Goal: Information Seeking & Learning: Learn about a topic

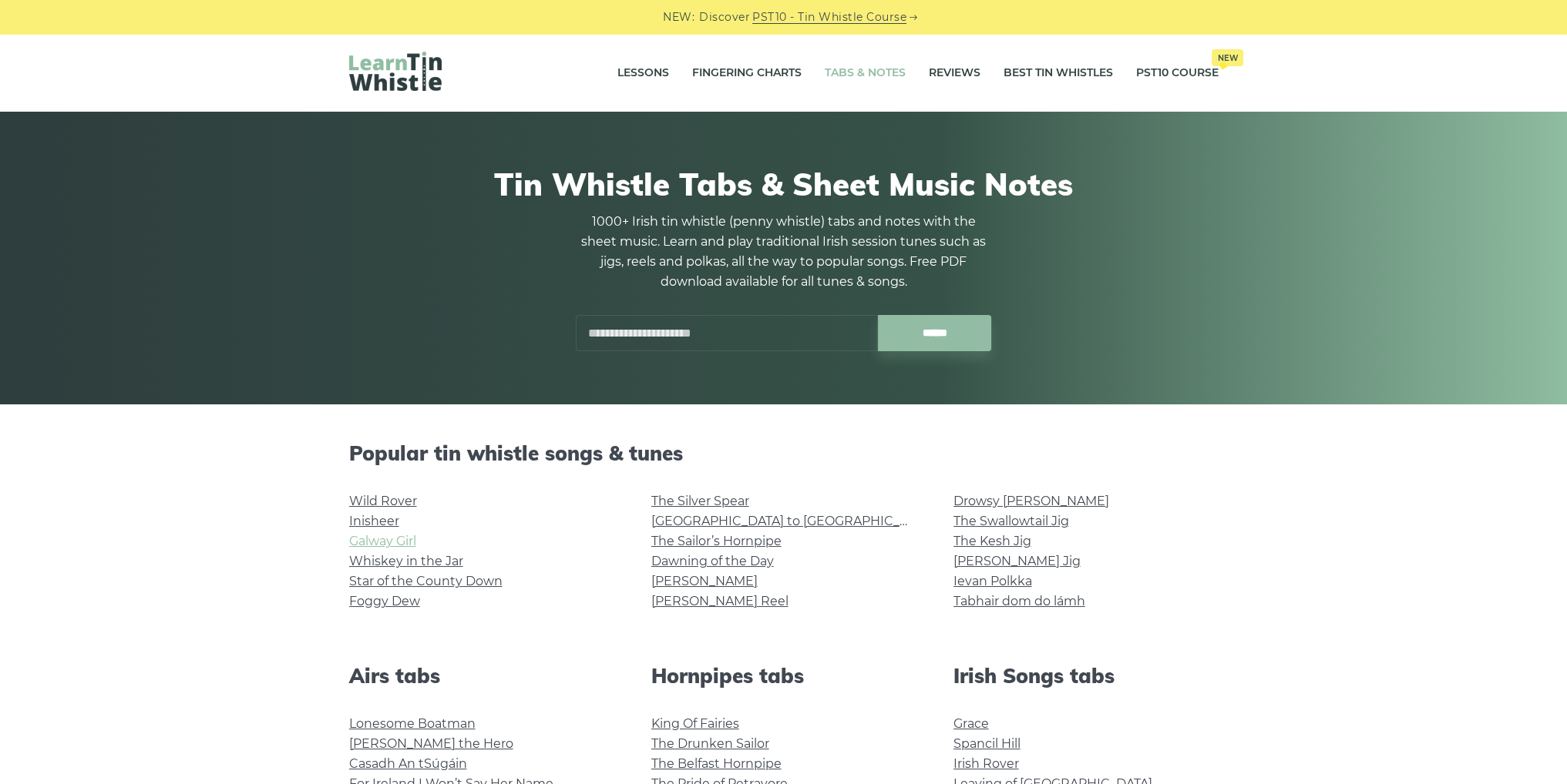
click at [369, 541] on link "Galway Girl" at bounding box center [382, 541] width 67 height 14
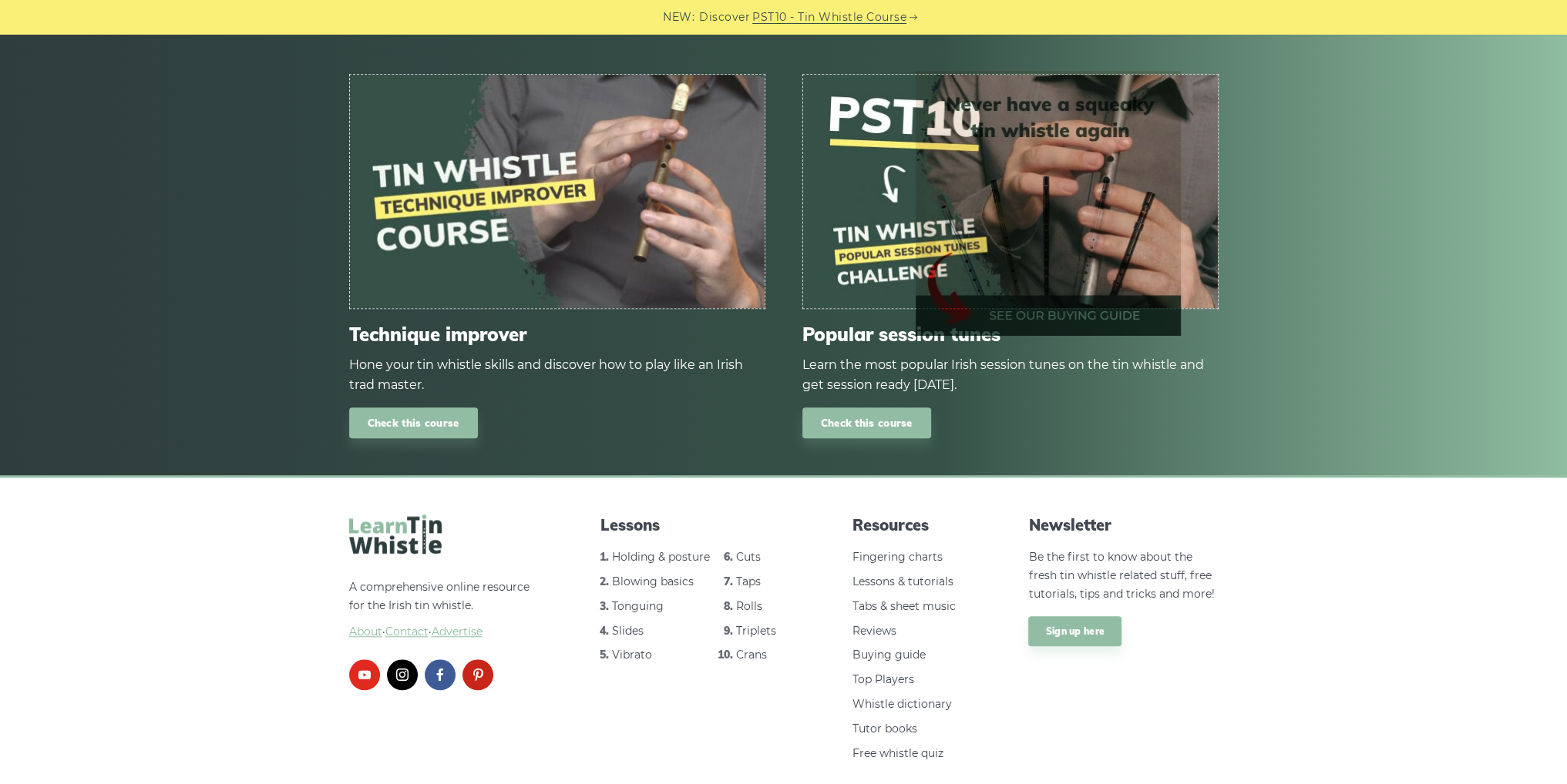
scroll to position [973, 0]
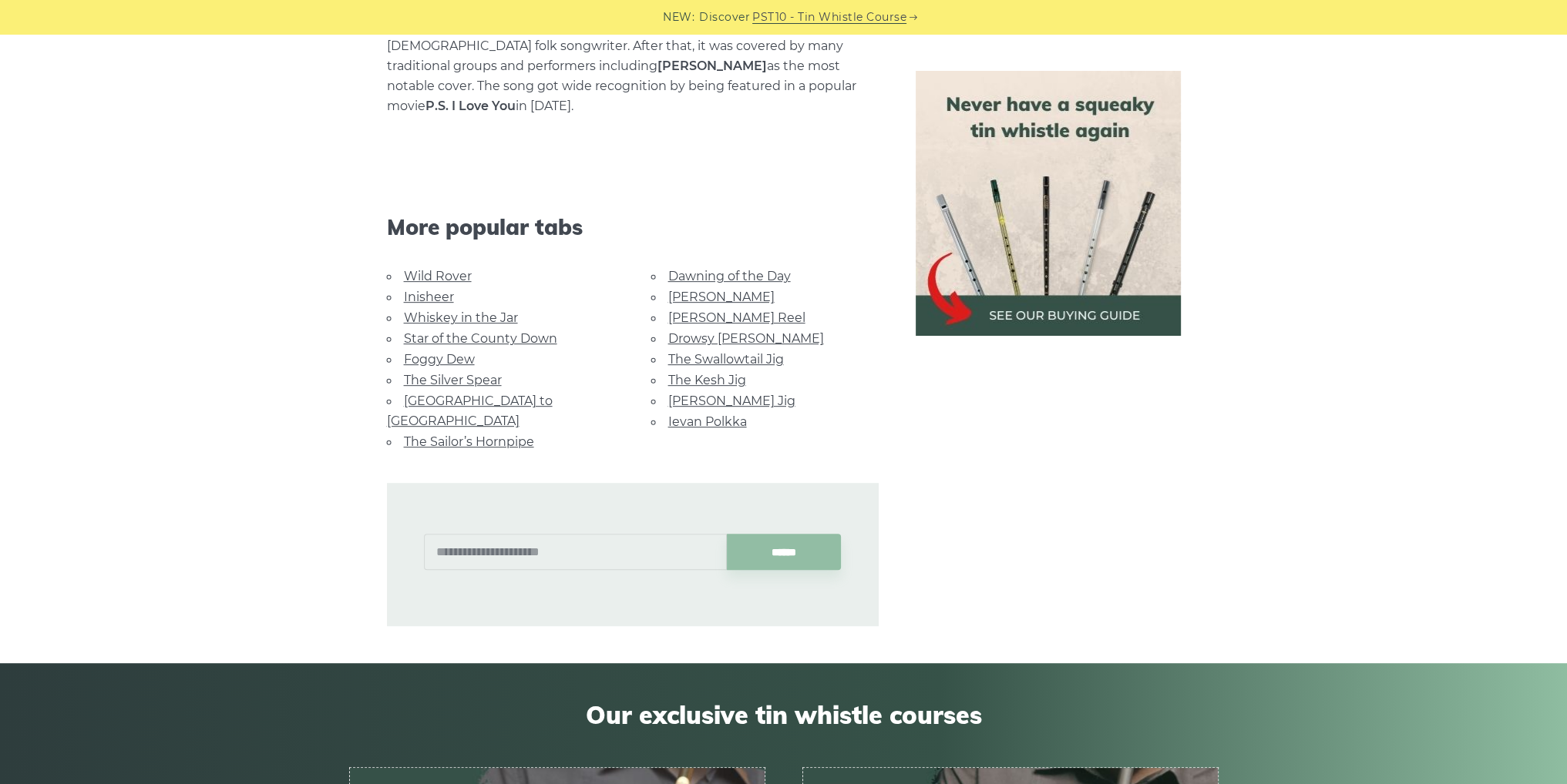
click at [439, 266] on li "Wild Rover" at bounding box center [500, 276] width 227 height 21
click at [439, 269] on link "Wild Rover" at bounding box center [438, 276] width 68 height 14
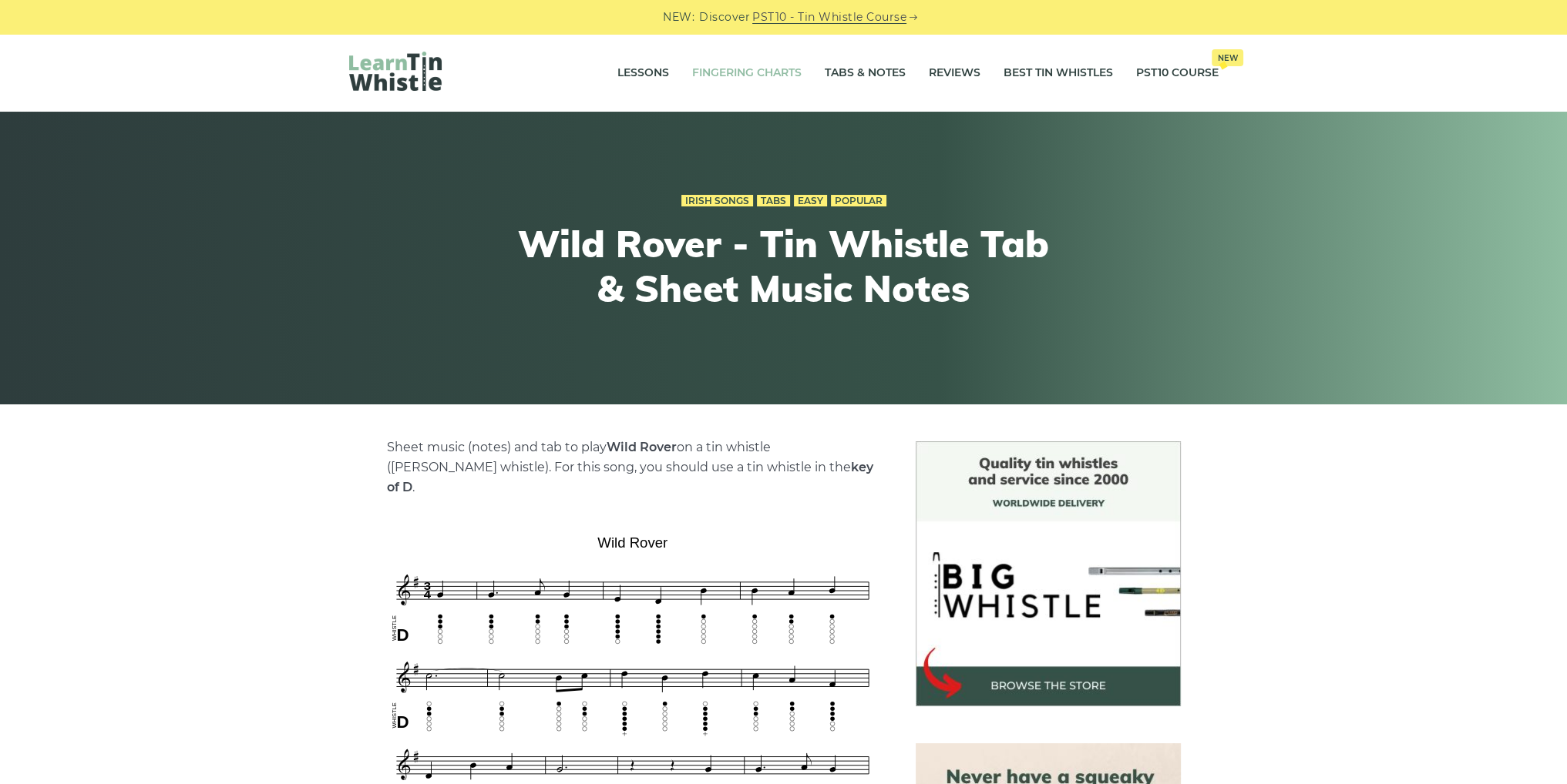
click at [733, 68] on link "Fingering Charts" at bounding box center [747, 72] width 110 height 38
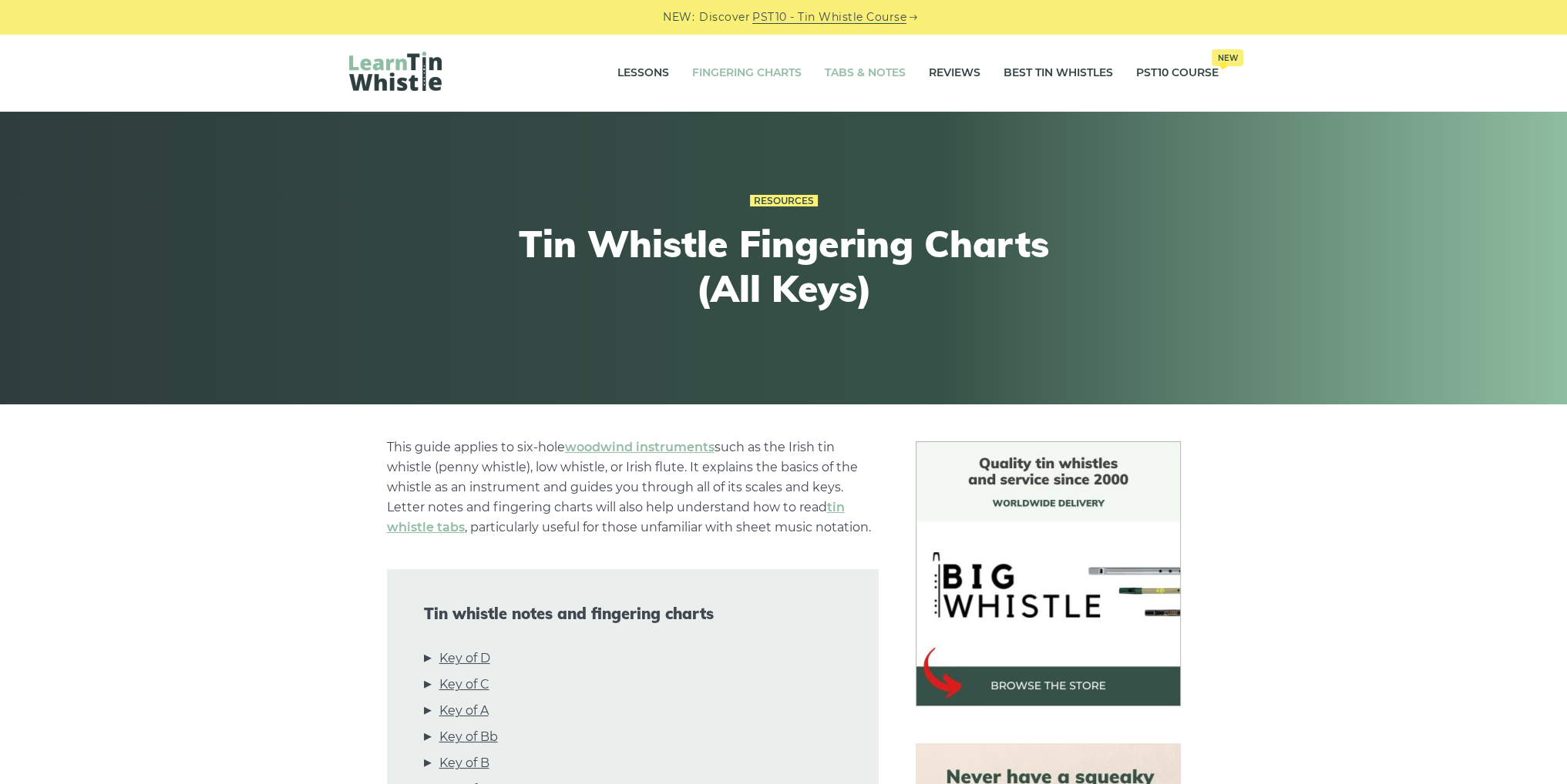
click at [873, 81] on link "Tabs & Notes" at bounding box center [865, 72] width 81 height 38
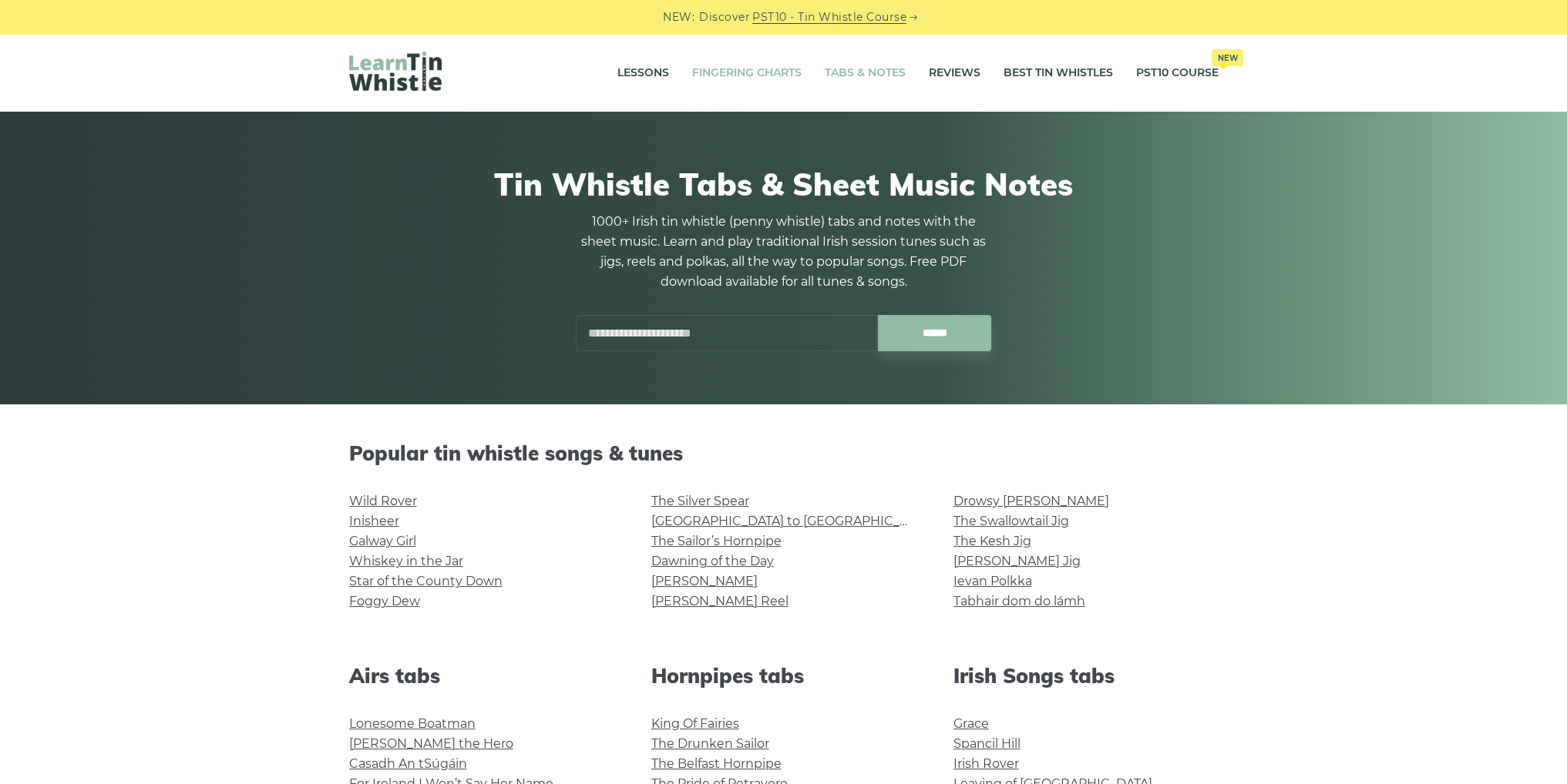
click at [758, 71] on link "Fingering Charts" at bounding box center [747, 72] width 110 height 38
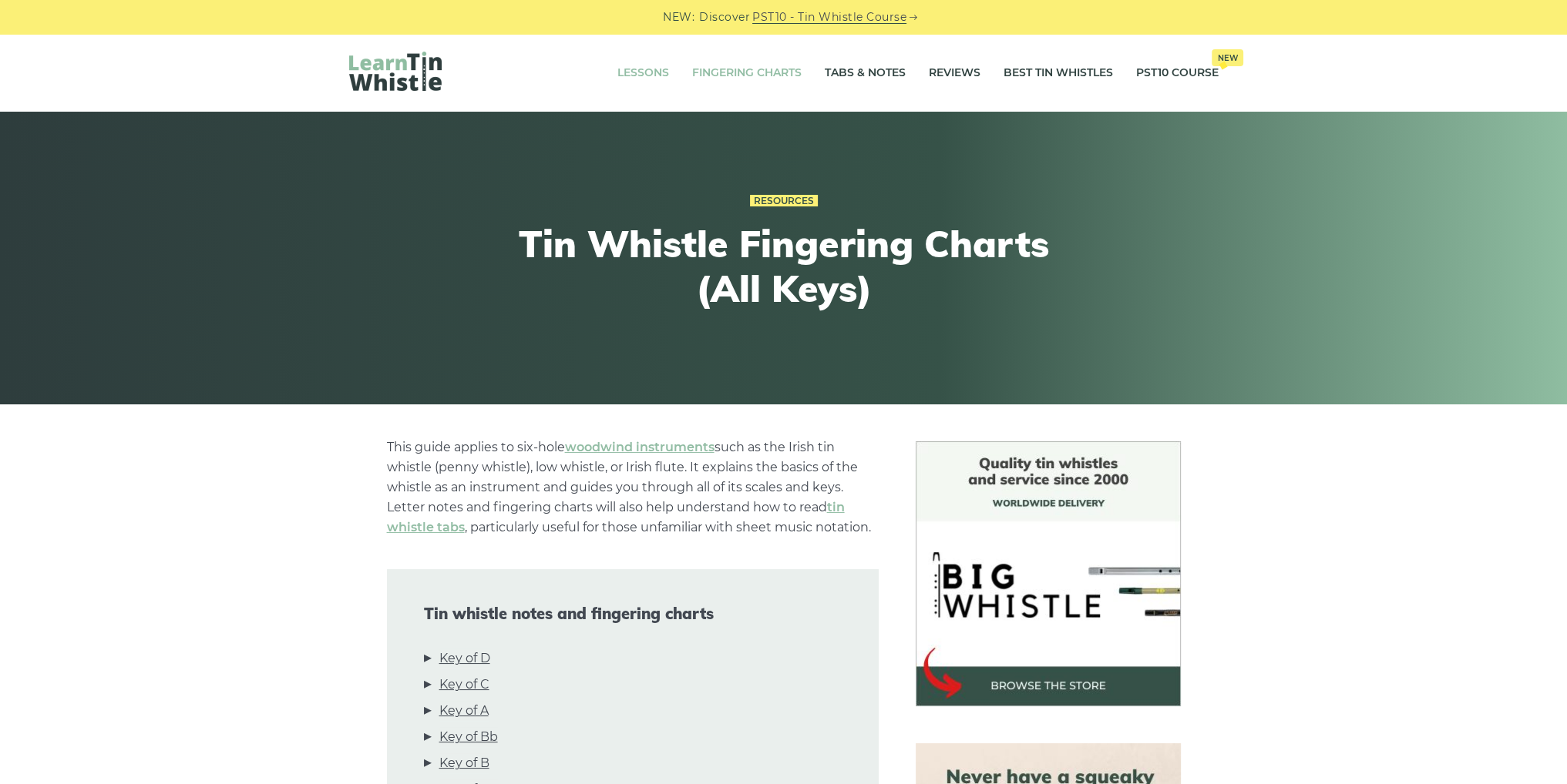
click at [641, 72] on link "Lessons" at bounding box center [643, 72] width 52 height 38
